Goal: Communication & Community: Answer question/provide support

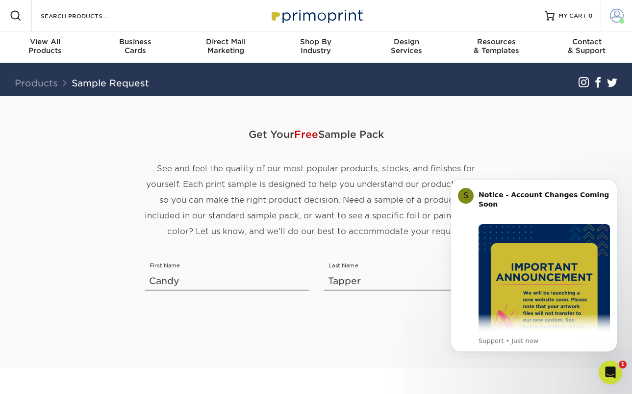
click at [618, 13] on span at bounding box center [617, 16] width 14 height 14
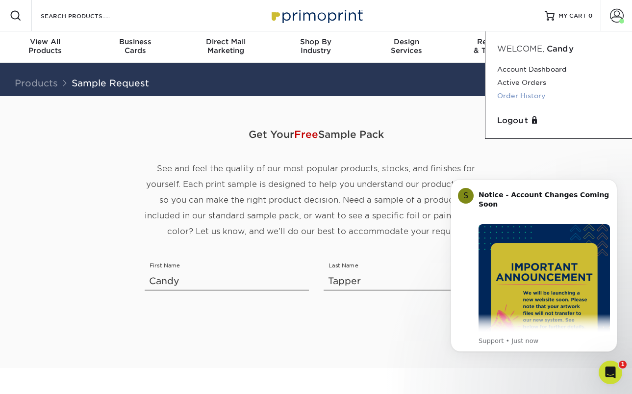
click at [526, 96] on link "Order History" at bounding box center [558, 95] width 123 height 13
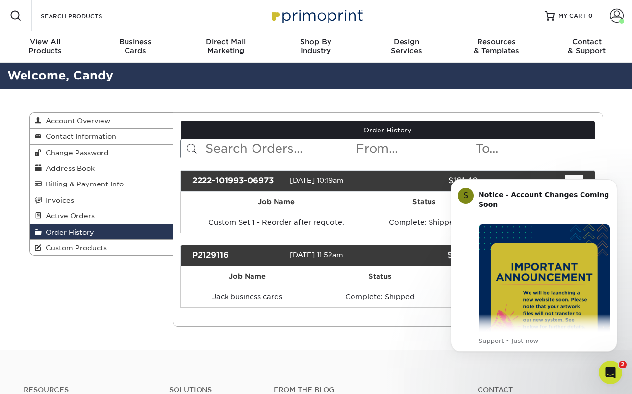
click at [384, 338] on div "Order History Account Overview Contact Information Change Password Address Book…" at bounding box center [316, 219] width 589 height 261
click at [615, 181] on icon "Dismiss notification" at bounding box center [614, 181] width 5 height 5
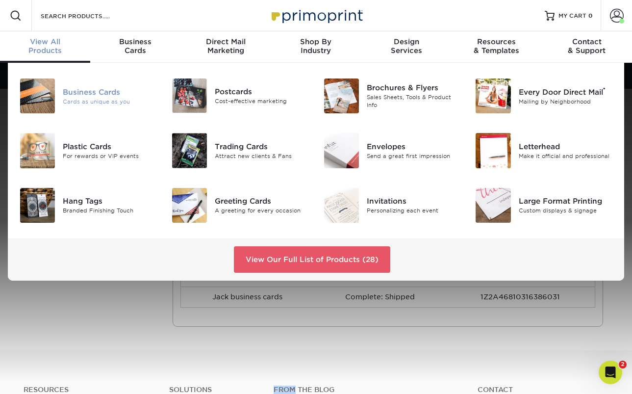
click at [67, 88] on div "Business Cards" at bounding box center [110, 91] width 94 height 11
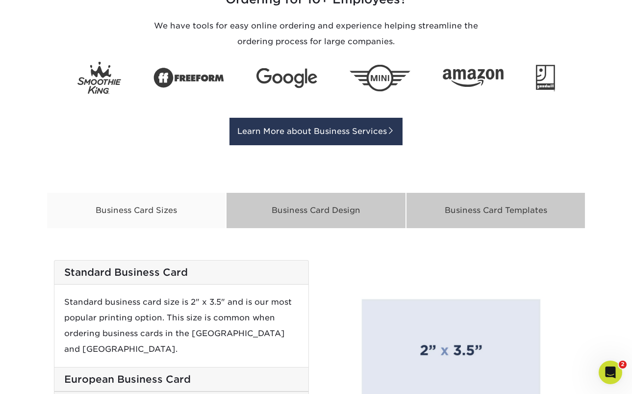
scroll to position [1117, 0]
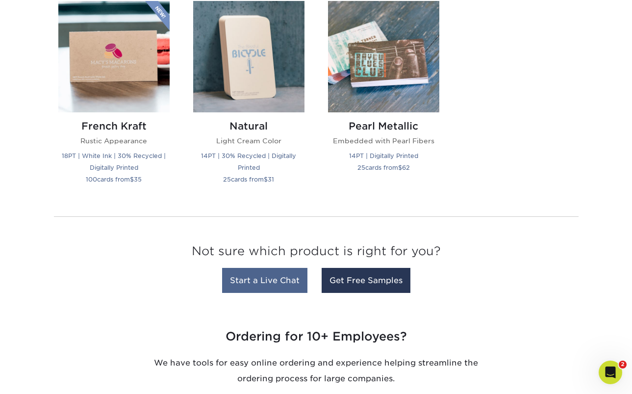
click at [261, 278] on link "Start a Live Chat" at bounding box center [264, 280] width 85 height 25
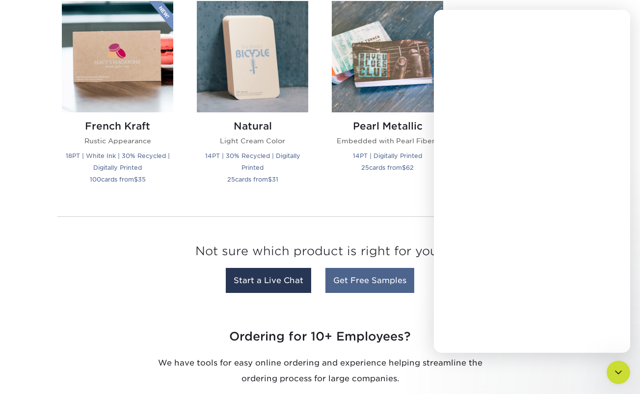
scroll to position [0, 0]
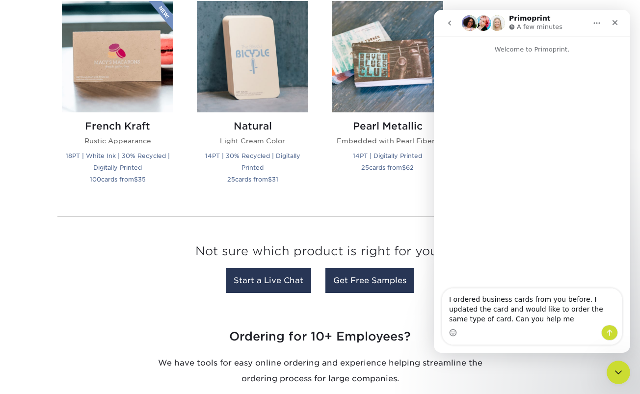
type textarea "I ordered business cards from you before. I updated the card and would like to …"
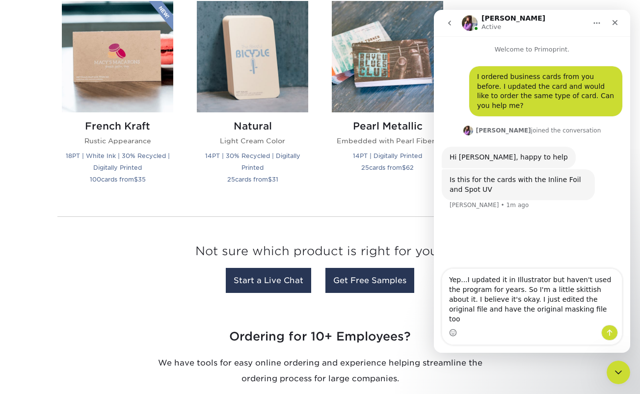
type textarea "Yep...I updated it in Illustrator but haven't used the program for years. So I'…"
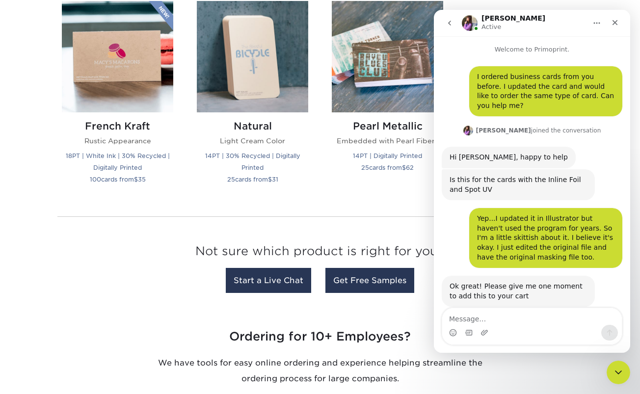
scroll to position [6, 0]
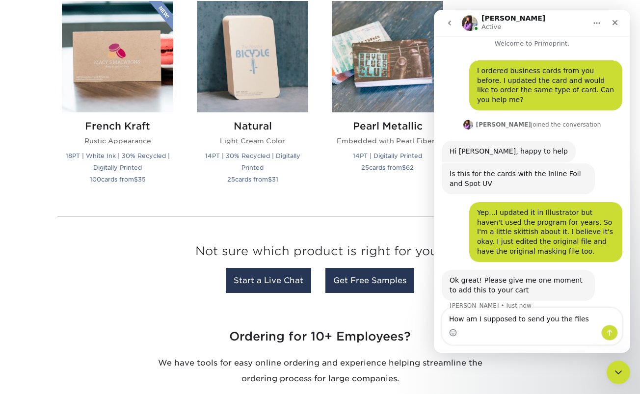
type textarea "How am I supposed to send you the files?"
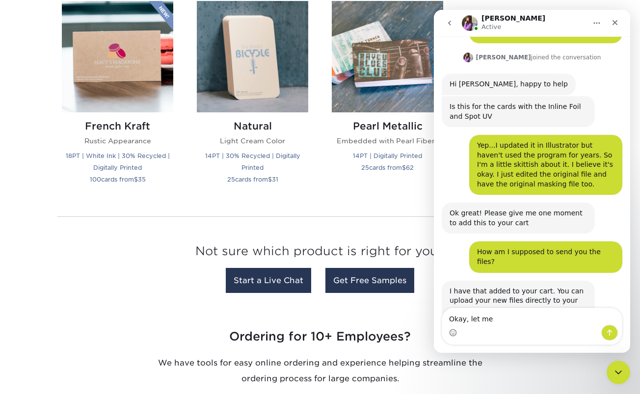
scroll to position [111, 0]
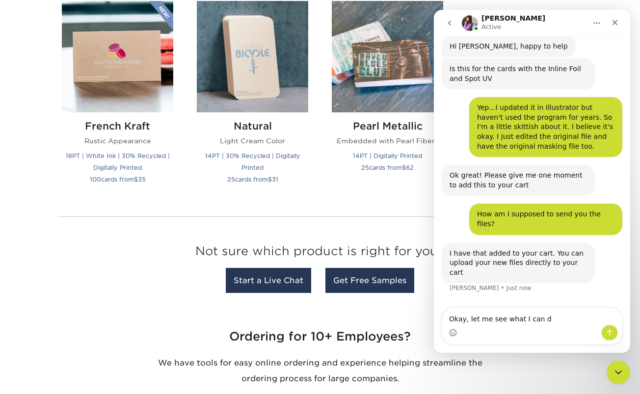
type textarea "Okay, let me see what I can do"
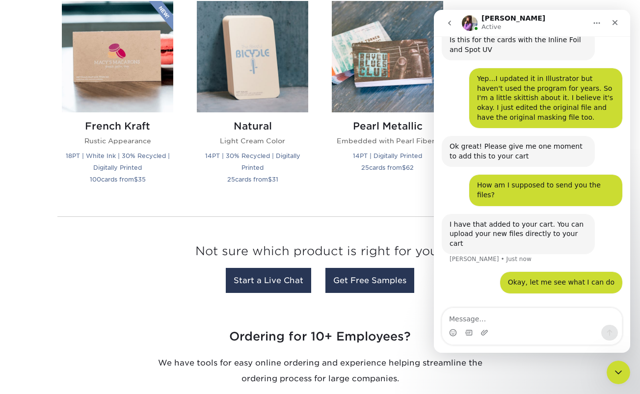
drag, startPoint x: 546, startPoint y: 16, endPoint x: 537, endPoint y: 39, distance: 24.2
click at [546, 18] on div "[PERSON_NAME] Active" at bounding box center [524, 23] width 125 height 17
click at [519, 75] on div "Yep...I updated it in Illustrator but haven't used the program for years. So I'…" at bounding box center [545, 98] width 137 height 48
drag, startPoint x: 519, startPoint y: 75, endPoint x: 535, endPoint y: 60, distance: 21.2
click at [520, 75] on div "Yep...I updated it in Illustrator but haven't used the program for years. So I'…" at bounding box center [545, 98] width 137 height 48
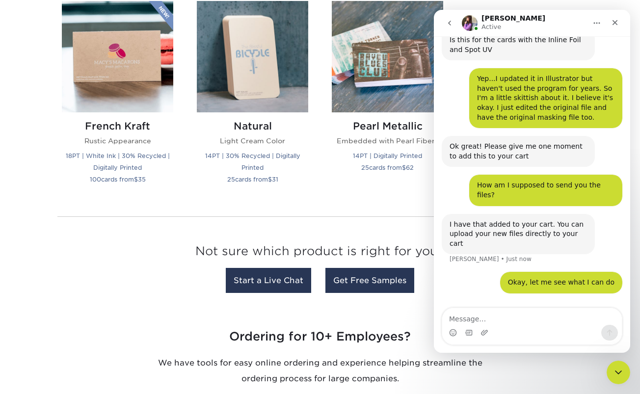
click at [526, 18] on div "[PERSON_NAME] Active" at bounding box center [524, 23] width 125 height 17
click at [463, 22] on img "Intercom messenger" at bounding box center [470, 23] width 16 height 16
click at [448, 21] on icon "go back" at bounding box center [449, 23] width 8 height 8
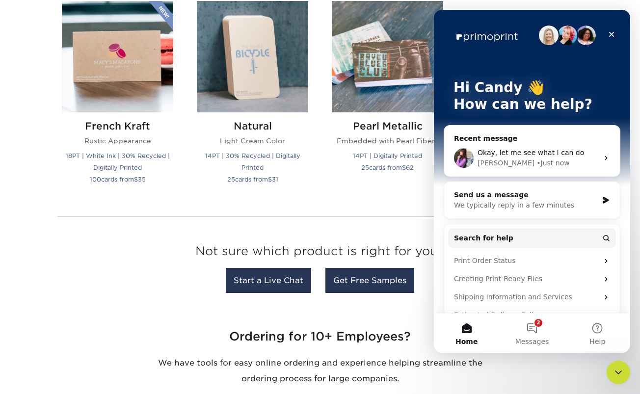
scroll to position [0, 0]
click at [611, 29] on div "Close" at bounding box center [611, 35] width 18 height 18
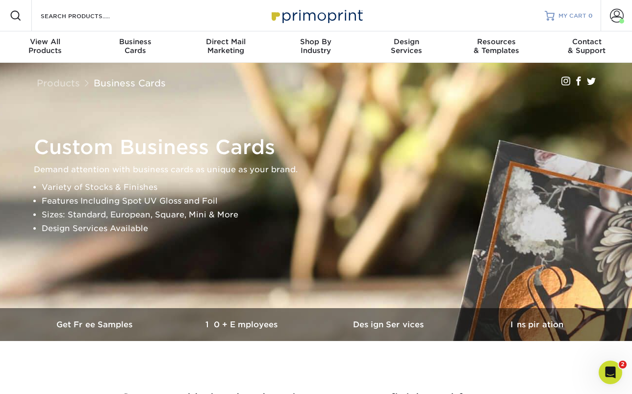
click at [566, 14] on span "MY CART" at bounding box center [573, 16] width 28 height 8
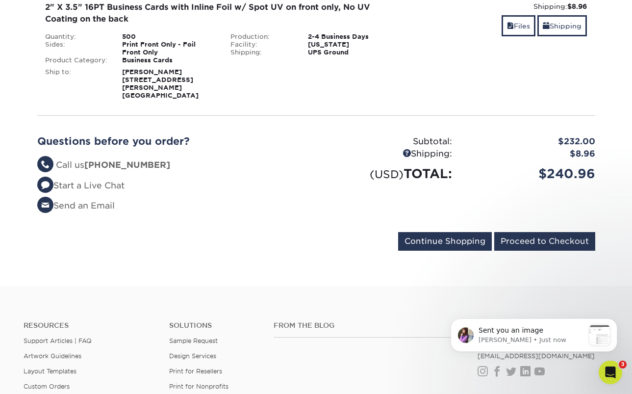
scroll to position [175, 0]
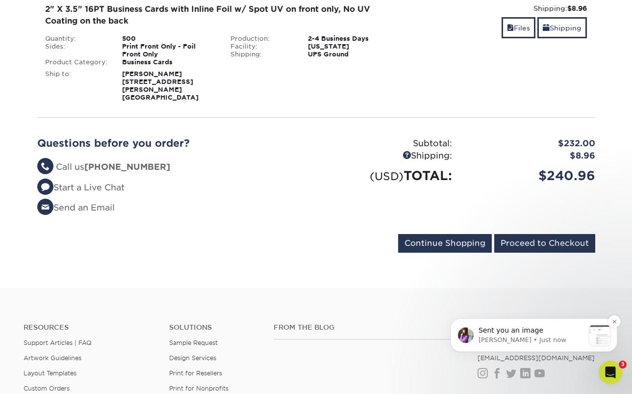
click at [561, 336] on p "[PERSON_NAME] • Just now" at bounding box center [532, 340] width 106 height 9
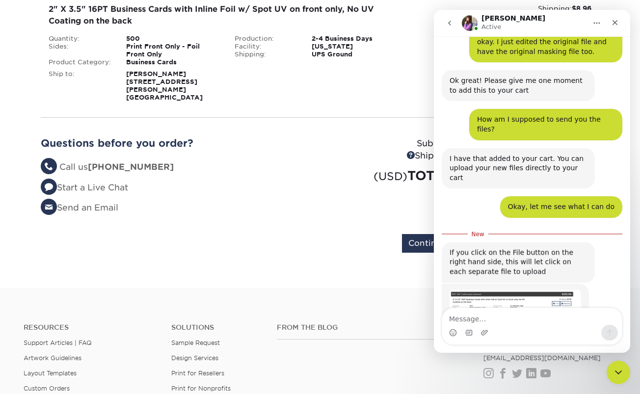
scroll to position [253, 0]
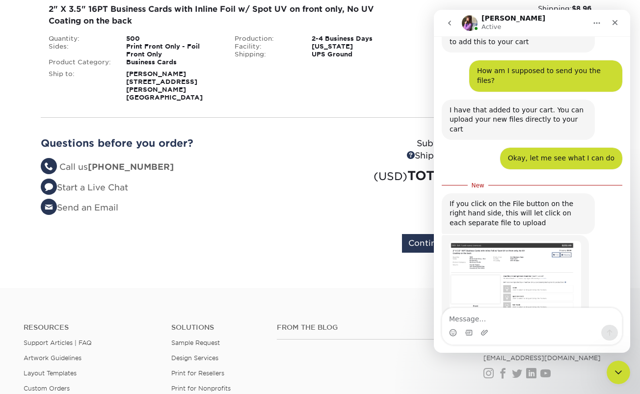
click at [476, 317] on textarea "Message…" at bounding box center [532, 316] width 180 height 17
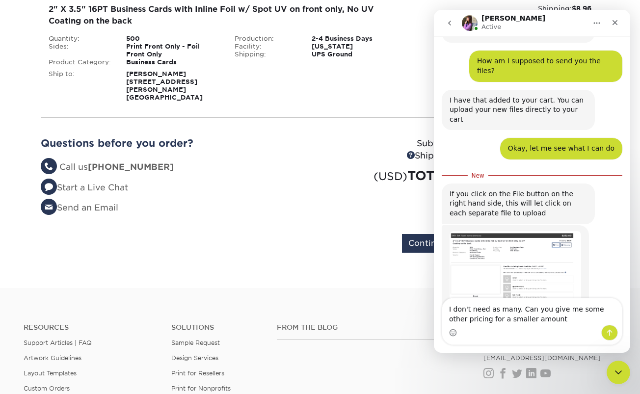
type textarea "I don't need as many. Can you give me some other pricing for a smaller amount?"
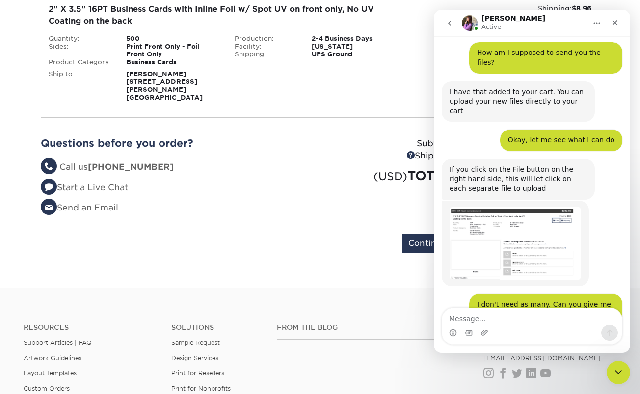
scroll to position [313, 0]
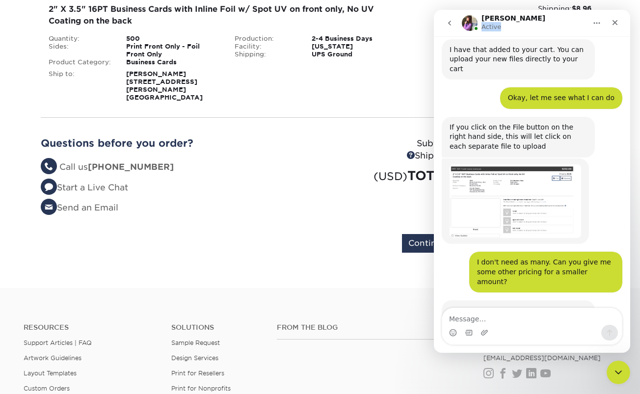
drag, startPoint x: 560, startPoint y: 19, endPoint x: 552, endPoint y: 26, distance: 10.4
click at [552, 26] on div "[PERSON_NAME] Active" at bounding box center [524, 23] width 125 height 17
drag, startPoint x: 415, startPoint y: 66, endPoint x: 410, endPoint y: 64, distance: 5.7
click at [415, 66] on div "Shipping: $8.96 Discount: - $0.00 Files Shipping" at bounding box center [506, 52] width 186 height 98
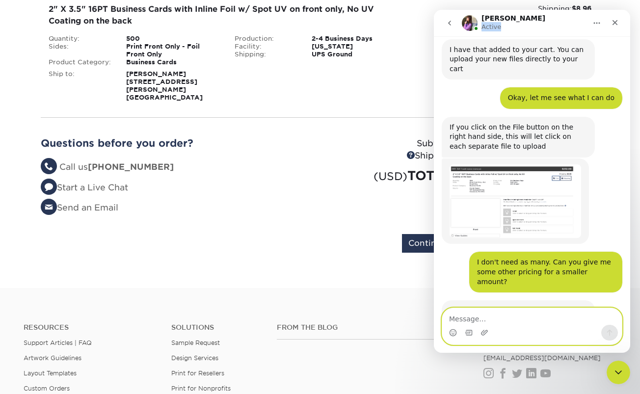
click at [503, 318] on textarea "Message…" at bounding box center [532, 316] width 180 height 17
type textarea "L"
type textarea "I'll have to check into it and see what to do."
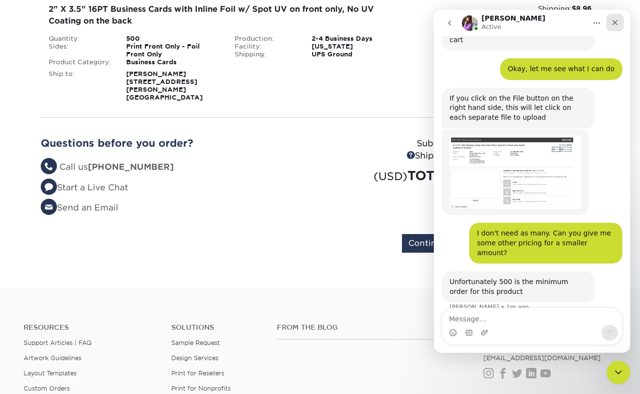
click at [614, 21] on icon "Close" at bounding box center [615, 23] width 8 height 8
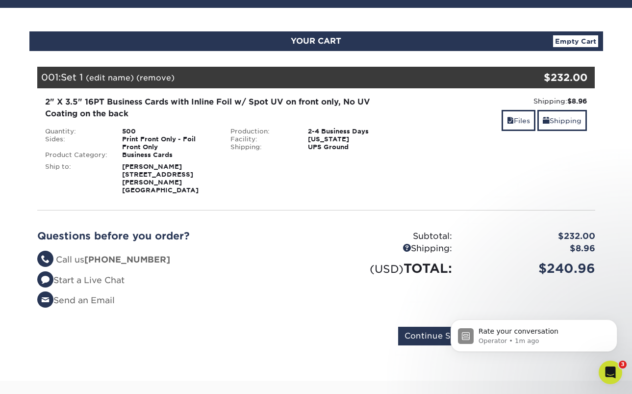
scroll to position [149, 0]
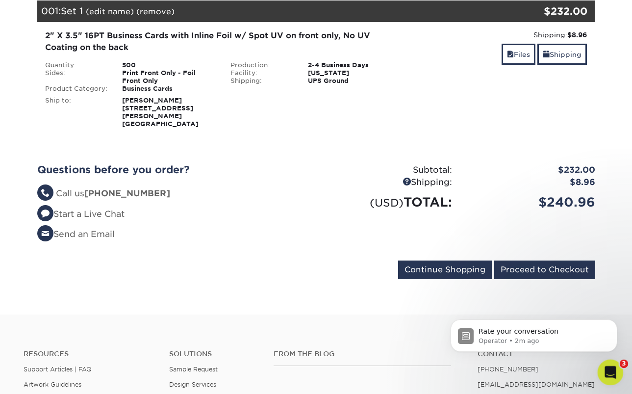
click at [611, 367] on icon "Open Intercom Messenger" at bounding box center [609, 371] width 16 height 16
click at [602, 367] on div "Open Intercom Messenger" at bounding box center [609, 371] width 32 height 32
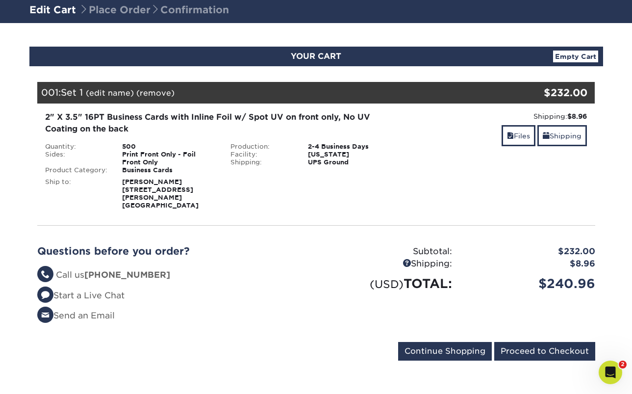
scroll to position [0, 0]
